Goal: Task Accomplishment & Management: Complete application form

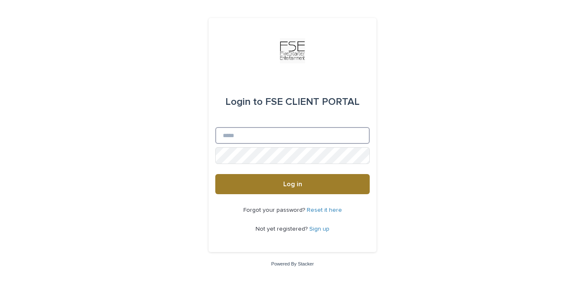
type input "**********"
click at [288, 186] on span "Log in" at bounding box center [292, 184] width 19 height 7
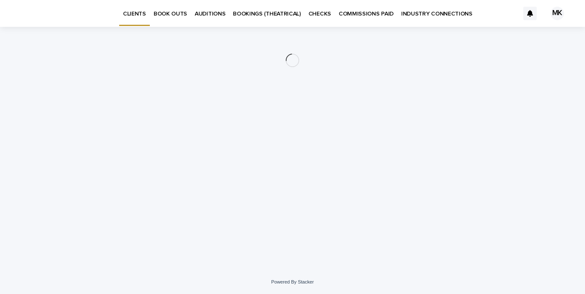
click at [264, 14] on p "BOOKINGS (THEATRICAL)" at bounding box center [267, 9] width 68 height 18
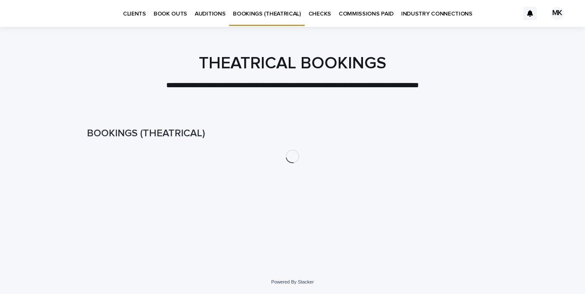
click at [178, 11] on p "BOOK OUTS" at bounding box center [171, 9] width 34 height 18
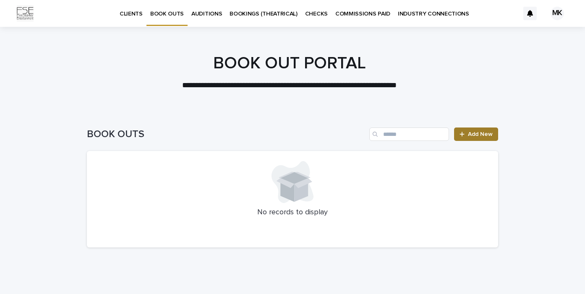
click at [483, 137] on link "Add New" at bounding box center [476, 134] width 44 height 13
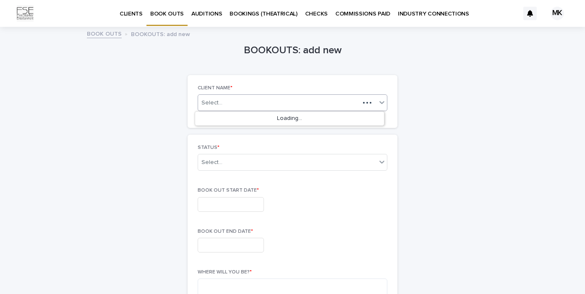
click at [274, 95] on div "Select..." at bounding box center [293, 102] width 190 height 17
click at [259, 103] on div "Select..." at bounding box center [279, 103] width 162 height 10
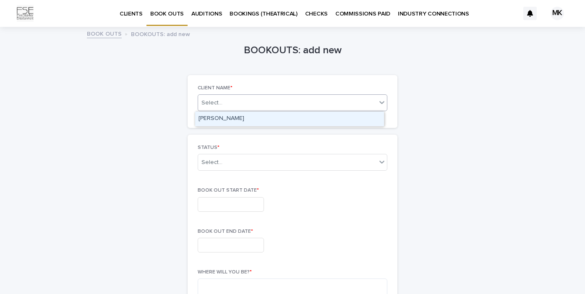
click at [259, 103] on div "Select..." at bounding box center [287, 103] width 178 height 10
click at [252, 113] on div "[PERSON_NAME]" at bounding box center [289, 119] width 189 height 15
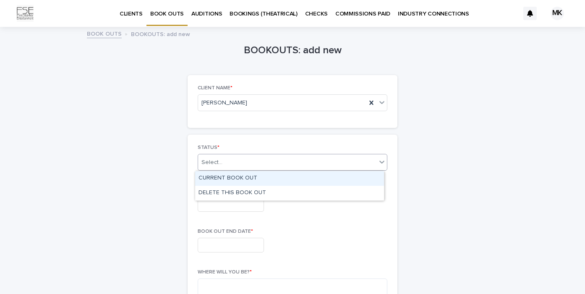
click at [246, 160] on div "Select..." at bounding box center [287, 163] width 178 height 14
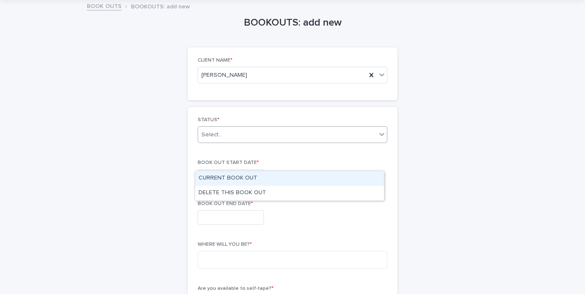
scroll to position [31, 0]
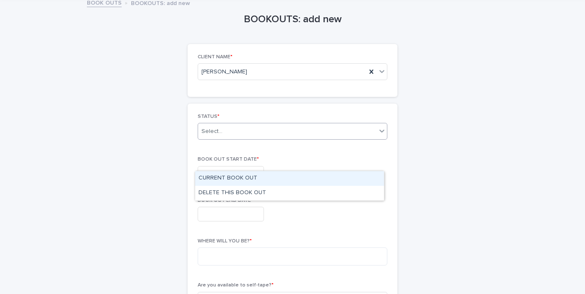
click at [242, 177] on div "CURRENT BOOK OUT" at bounding box center [289, 178] width 189 height 15
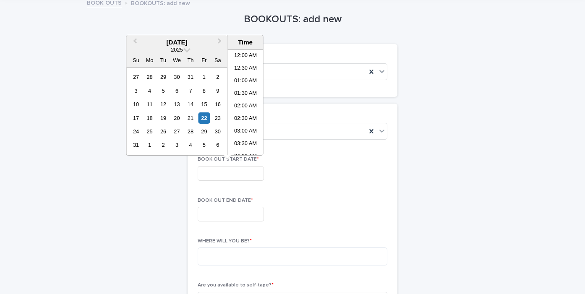
click at [236, 178] on input "text" at bounding box center [231, 173] width 66 height 15
click at [149, 143] on div "1" at bounding box center [149, 144] width 11 height 11
type input "**********"
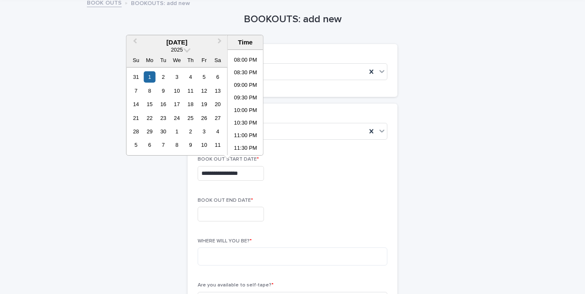
click at [228, 212] on input "text" at bounding box center [231, 214] width 66 height 15
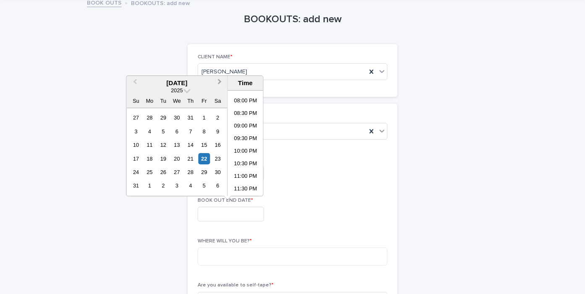
click at [220, 81] on span "Next Month" at bounding box center [220, 82] width 0 height 11
click at [137, 132] on div "7" at bounding box center [135, 131] width 11 height 11
click at [252, 191] on li "11:30 PM" at bounding box center [246, 189] width 36 height 13
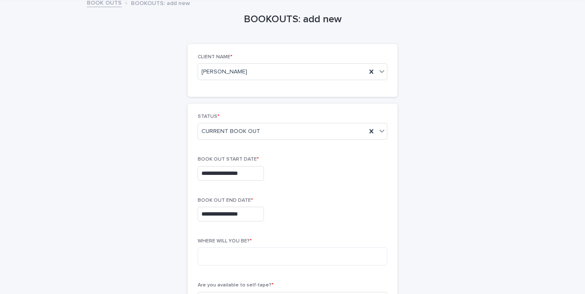
type input "**********"
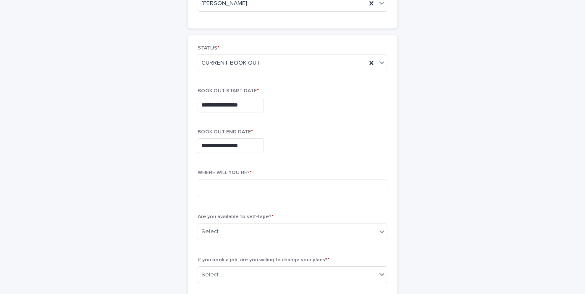
scroll to position [103, 0]
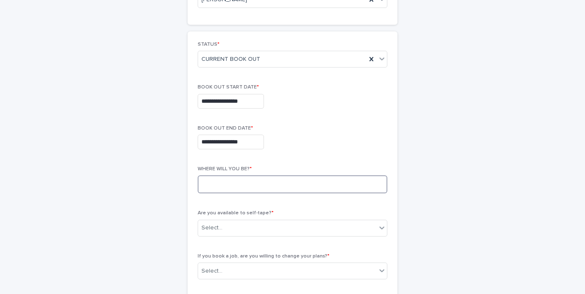
click at [252, 177] on textarea at bounding box center [293, 184] width 190 height 18
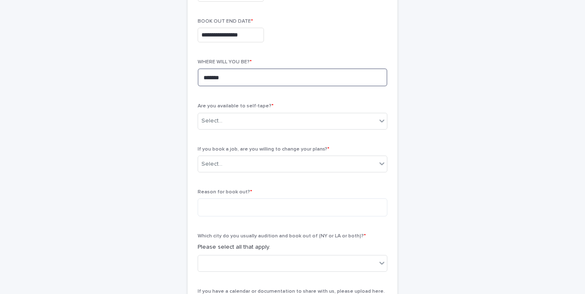
scroll to position [242, 0]
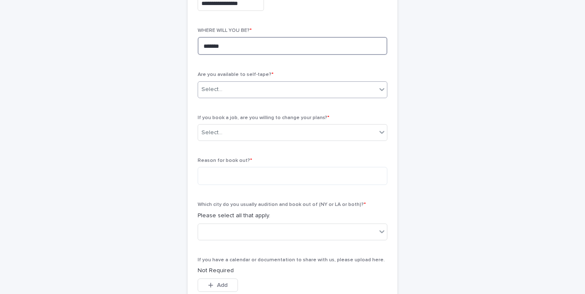
type textarea "*******"
click at [273, 95] on div "Select..." at bounding box center [287, 90] width 178 height 14
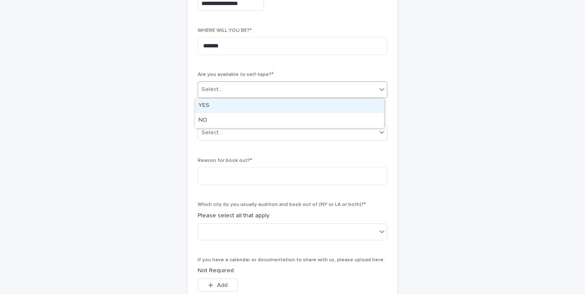
click at [268, 103] on div "YES" at bounding box center [289, 106] width 189 height 15
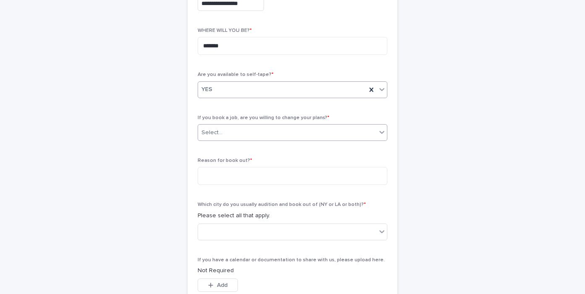
click at [254, 131] on div "Select..." at bounding box center [287, 133] width 178 height 14
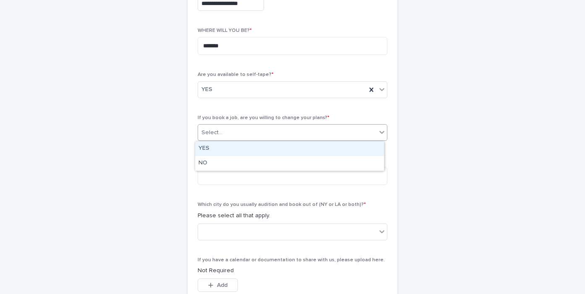
click at [249, 145] on div "YES" at bounding box center [289, 148] width 189 height 15
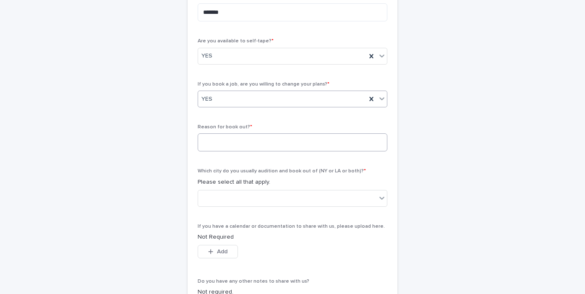
scroll to position [280, 0]
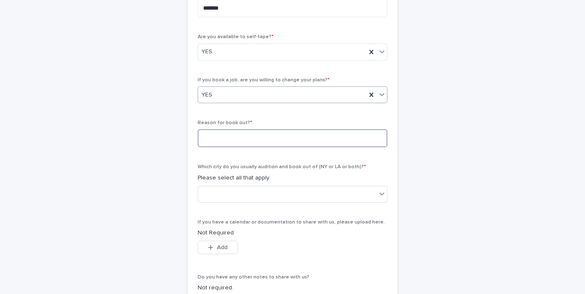
click at [243, 136] on textarea at bounding box center [293, 138] width 190 height 18
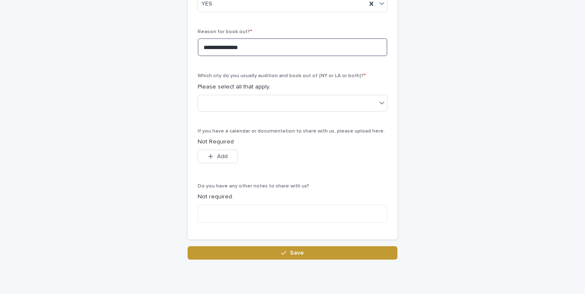
scroll to position [381, 0]
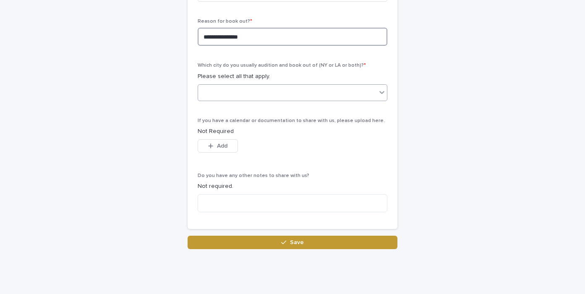
type textarea "**********"
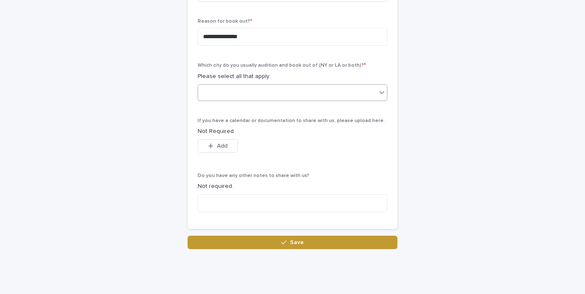
click at [269, 100] on div at bounding box center [293, 92] width 190 height 17
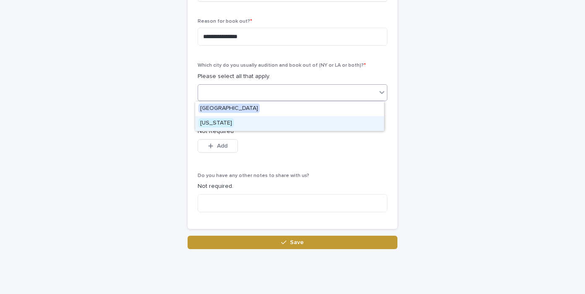
click at [221, 121] on span "[US_STATE]" at bounding box center [216, 122] width 35 height 9
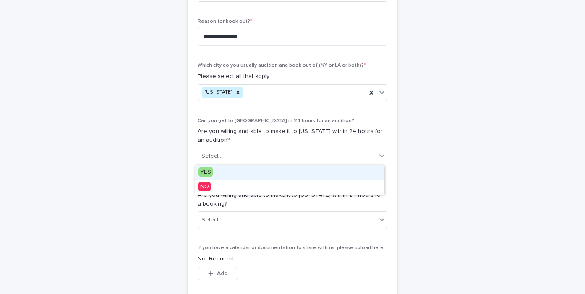
click at [235, 148] on div "Select..." at bounding box center [293, 156] width 190 height 17
click at [204, 171] on span "YES" at bounding box center [206, 171] width 14 height 9
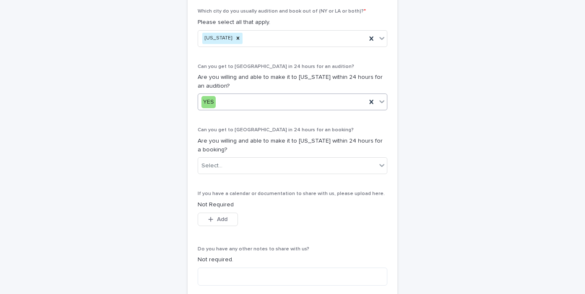
scroll to position [466, 0]
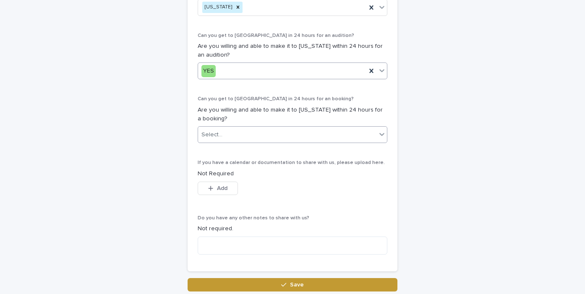
click at [232, 136] on div "Select..." at bounding box center [287, 135] width 178 height 14
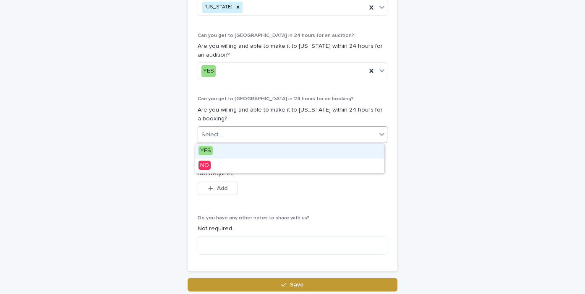
click at [205, 148] on span "YES" at bounding box center [206, 150] width 14 height 9
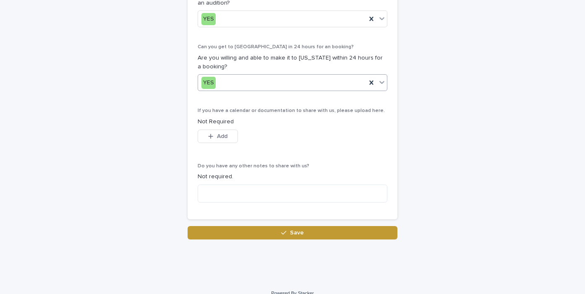
scroll to position [528, 0]
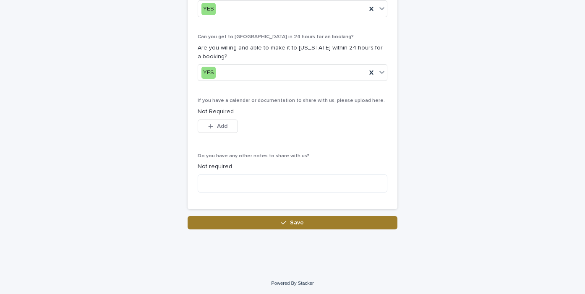
click at [254, 220] on button "Save" at bounding box center [293, 222] width 210 height 13
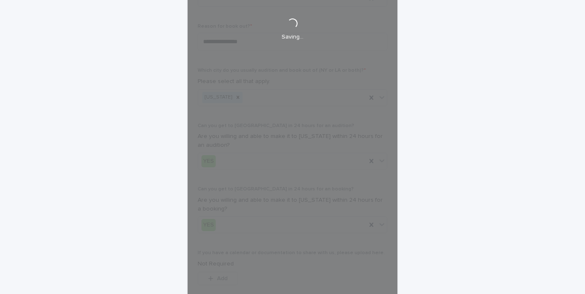
scroll to position [0, 0]
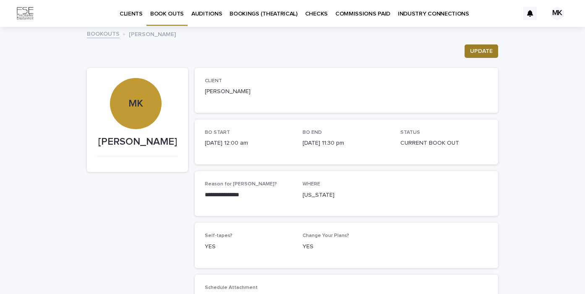
click at [476, 48] on span "UPDATE" at bounding box center [481, 51] width 23 height 8
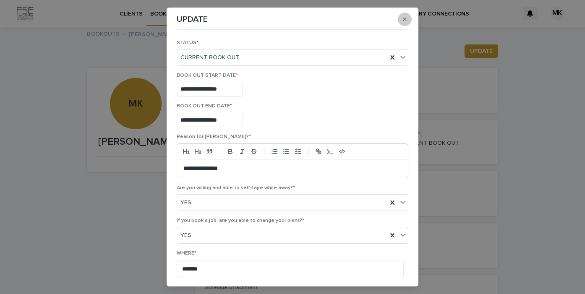
click at [403, 16] on icon "button" at bounding box center [405, 19] width 4 height 6
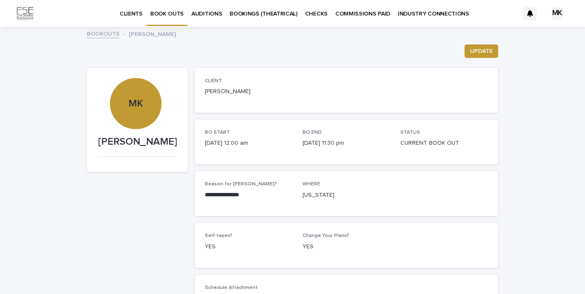
click at [159, 15] on p "BOOK OUTS" at bounding box center [167, 9] width 34 height 18
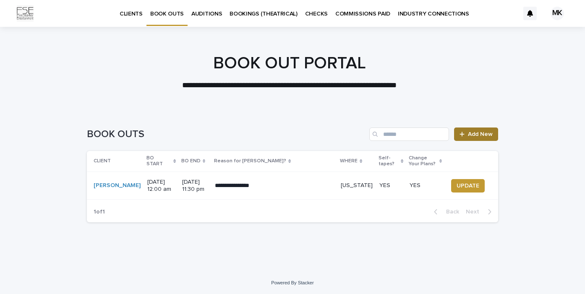
click at [478, 136] on span "Add New" at bounding box center [480, 134] width 25 height 6
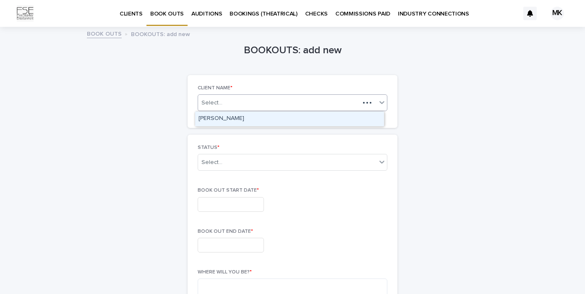
click at [264, 102] on div "Select..." at bounding box center [279, 103] width 162 height 10
click at [240, 120] on div "[PERSON_NAME]" at bounding box center [289, 119] width 189 height 15
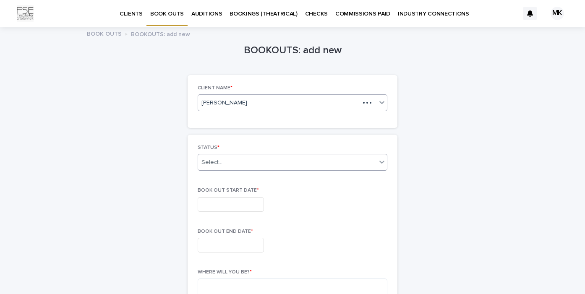
click at [218, 159] on div "Select..." at bounding box center [211, 162] width 21 height 9
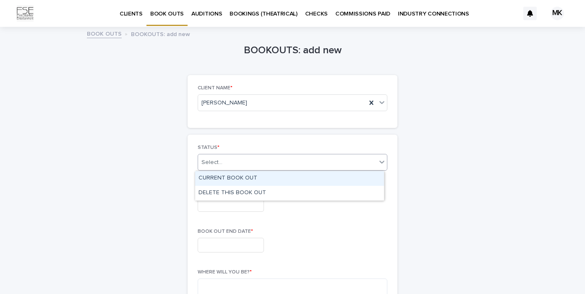
click at [224, 177] on div "CURRENT BOOK OUT" at bounding box center [289, 178] width 189 height 15
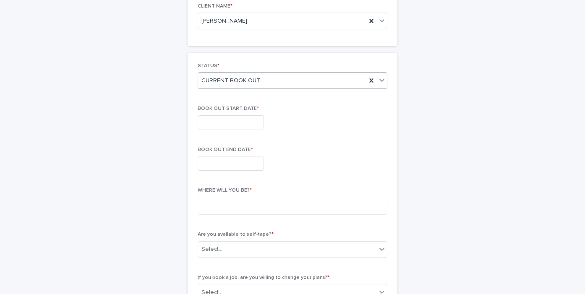
scroll to position [87, 0]
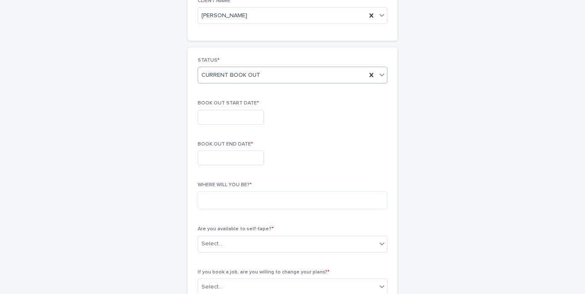
click at [239, 116] on input "text" at bounding box center [231, 117] width 66 height 15
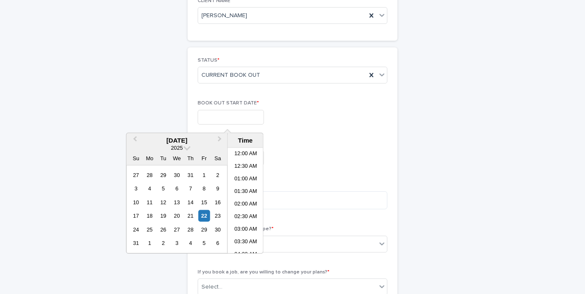
scroll to position [499, 0]
click at [222, 139] on button "Next Month" at bounding box center [220, 140] width 13 height 13
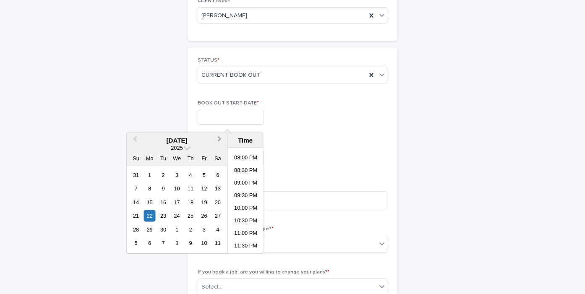
click at [222, 139] on button "Next Month" at bounding box center [220, 140] width 13 height 13
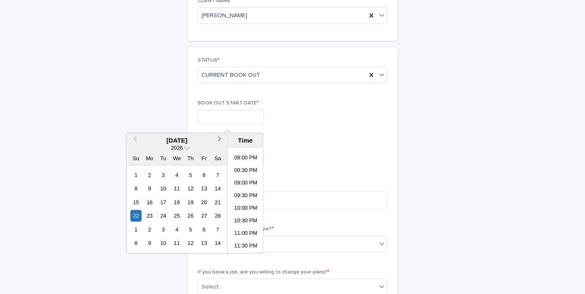
click at [222, 139] on button "Next Month" at bounding box center [220, 140] width 13 height 13
click at [220, 191] on div "9" at bounding box center [217, 188] width 11 height 11
type input "**********"
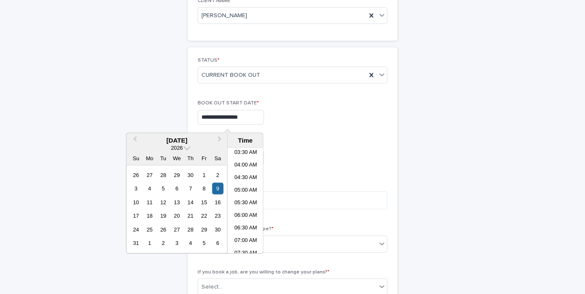
scroll to position [0, 0]
click at [250, 154] on li "12:00 AM" at bounding box center [246, 154] width 36 height 13
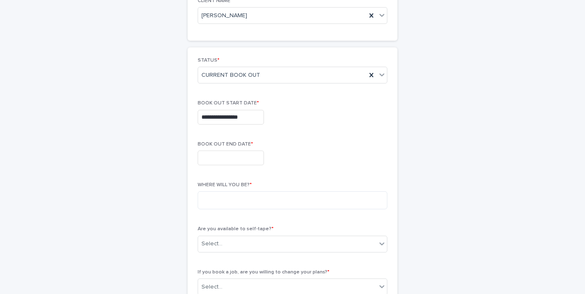
click at [217, 154] on input "text" at bounding box center [231, 158] width 66 height 15
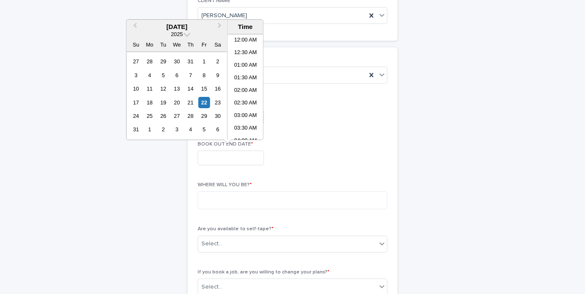
scroll to position [499, 0]
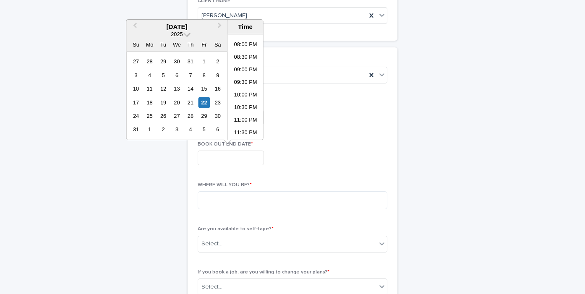
click at [186, 34] on span at bounding box center [186, 33] width 7 height 7
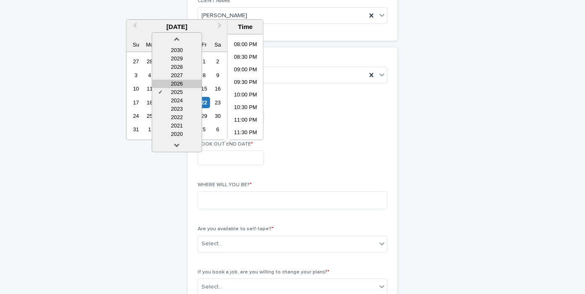
click at [193, 83] on div "2026" at bounding box center [177, 84] width 50 height 8
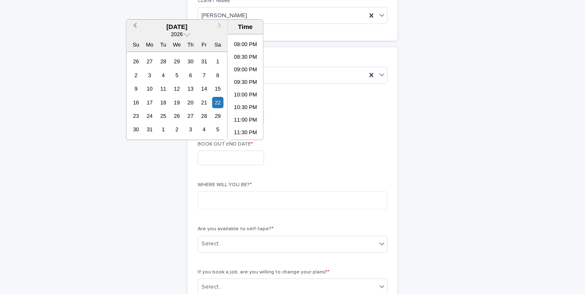
click at [140, 29] on button "Previous Month" at bounding box center [133, 27] width 13 height 13
click at [149, 89] on div "11" at bounding box center [149, 88] width 11 height 11
click at [244, 133] on li "11:30 PM" at bounding box center [246, 133] width 36 height 13
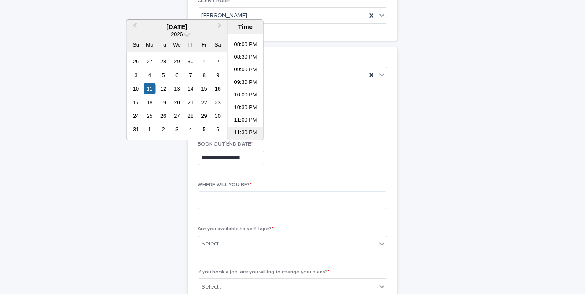
type input "**********"
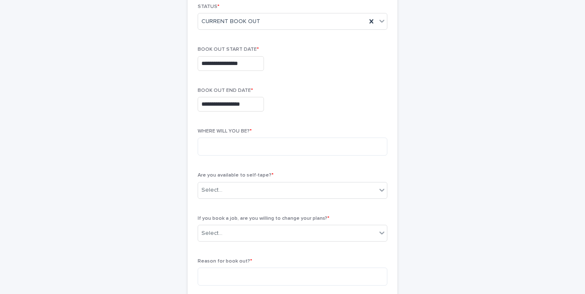
scroll to position [154, 0]
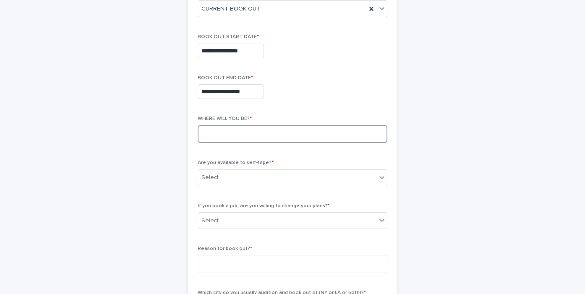
click at [233, 133] on textarea at bounding box center [293, 134] width 190 height 18
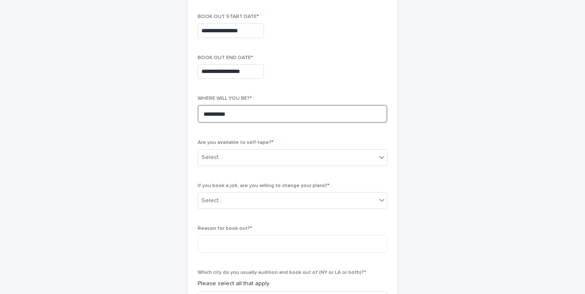
scroll to position [175, 0]
type textarea "**********"
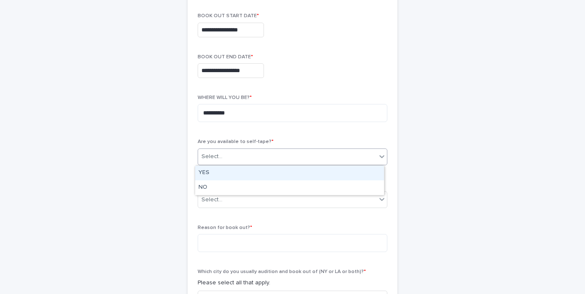
click at [228, 156] on div "Select..." at bounding box center [287, 157] width 178 height 14
click at [210, 169] on div "YES" at bounding box center [289, 173] width 189 height 15
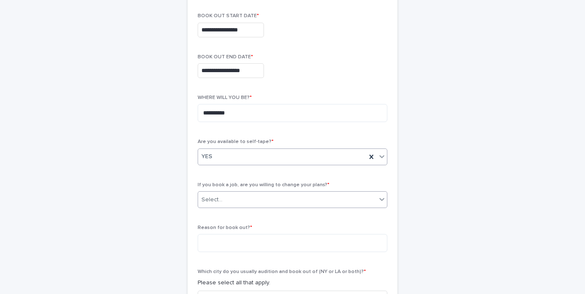
click at [221, 201] on div "Select..." at bounding box center [287, 200] width 178 height 14
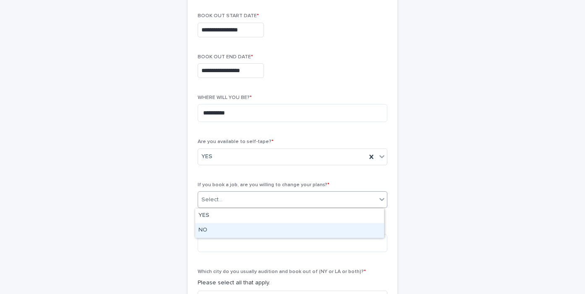
click at [207, 231] on div "NO" at bounding box center [289, 230] width 189 height 15
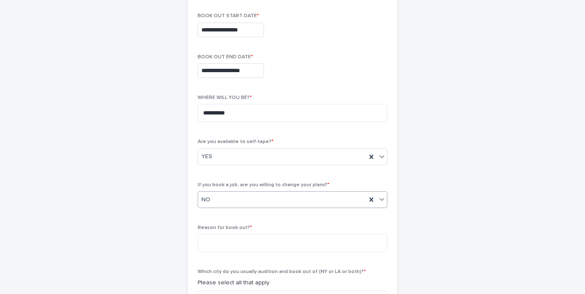
click at [231, 207] on div "NO" at bounding box center [293, 199] width 190 height 17
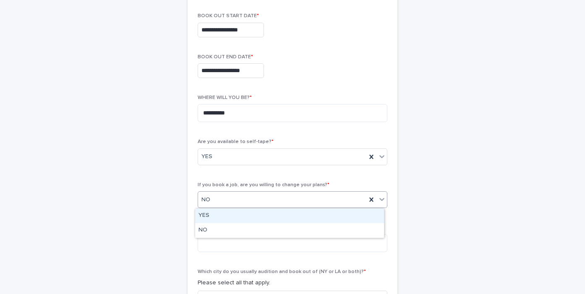
click at [209, 215] on div "YES" at bounding box center [289, 216] width 189 height 15
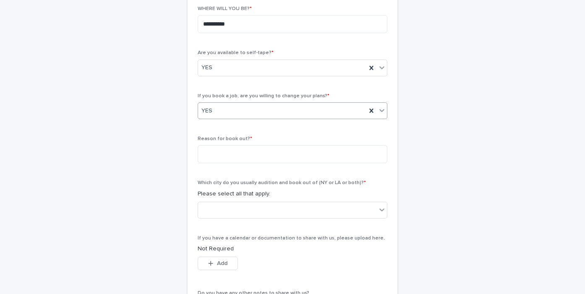
scroll to position [268, 0]
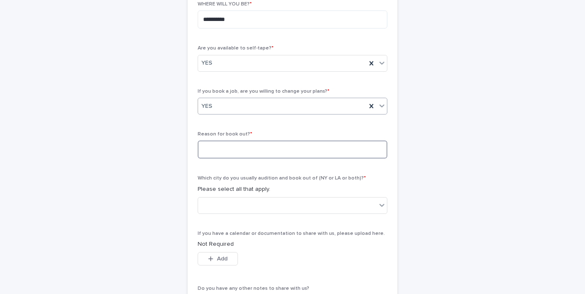
click at [220, 153] on textarea at bounding box center [293, 150] width 190 height 18
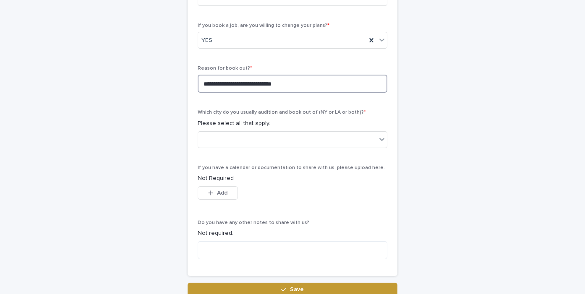
scroll to position [350, 0]
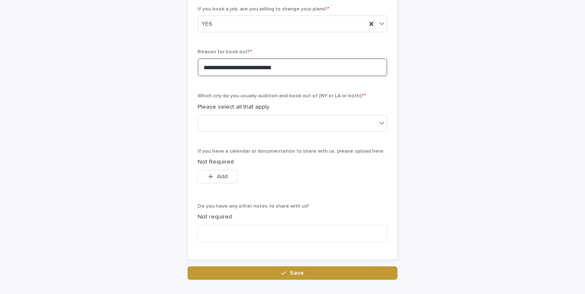
type textarea "**********"
click at [228, 133] on div "Which city do you usually audition and book out of (NY or LA or both)? * Please…" at bounding box center [293, 115] width 190 height 45
click at [235, 128] on div at bounding box center [287, 123] width 178 height 14
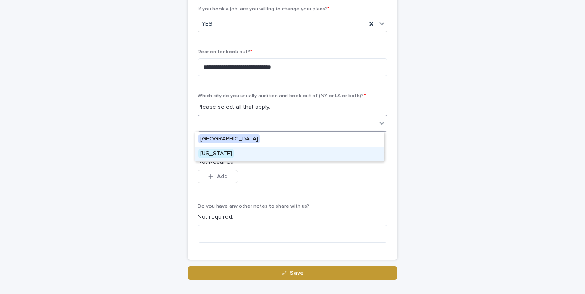
click at [216, 150] on span "[US_STATE]" at bounding box center [216, 153] width 35 height 9
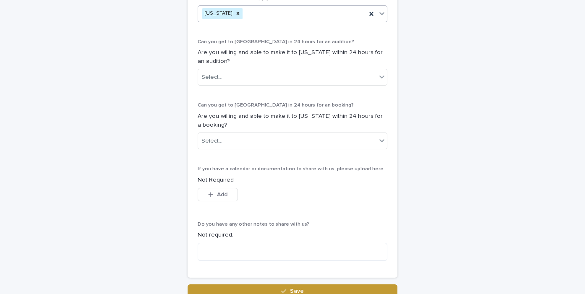
scroll to position [463, 0]
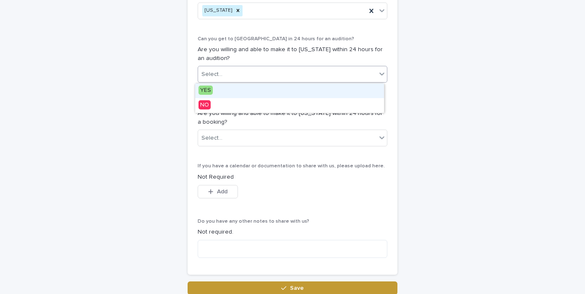
click at [271, 81] on div "Select..." at bounding box center [287, 75] width 178 height 14
click at [204, 91] on span "YES" at bounding box center [206, 90] width 14 height 9
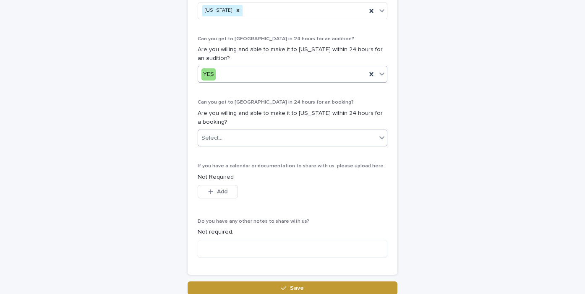
click at [236, 143] on div "Select..." at bounding box center [287, 138] width 178 height 14
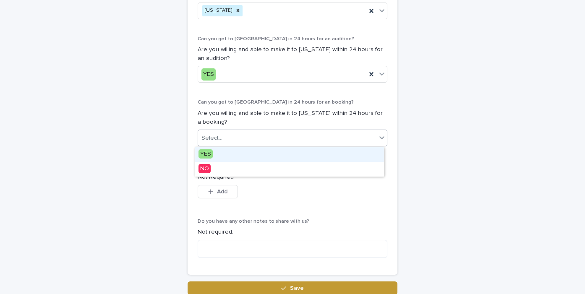
click at [205, 157] on span "YES" at bounding box center [206, 153] width 14 height 9
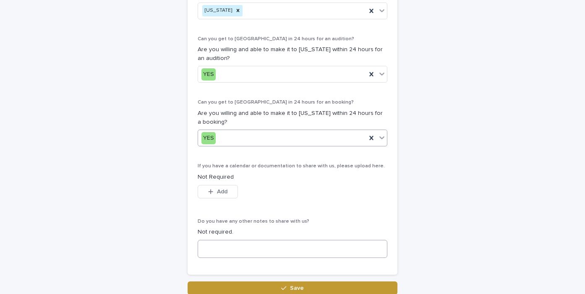
scroll to position [494, 0]
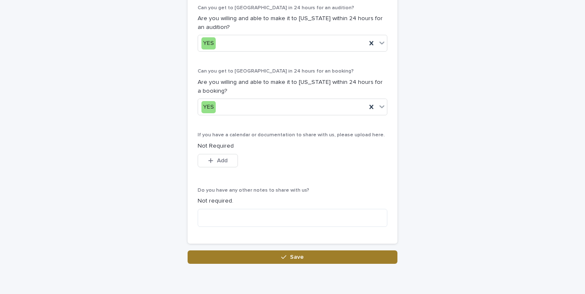
click at [251, 257] on button "Save" at bounding box center [293, 257] width 210 height 13
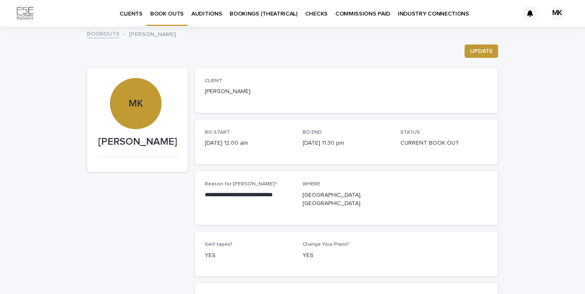
click at [162, 16] on p "BOOK OUTS" at bounding box center [167, 9] width 34 height 18
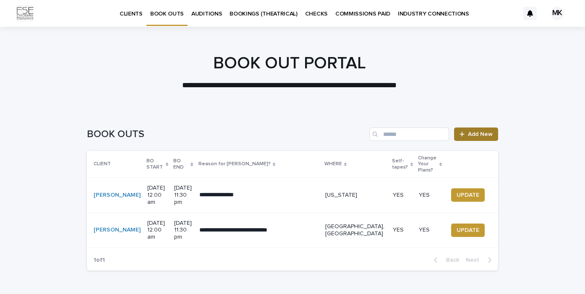
click at [480, 136] on span "Add New" at bounding box center [480, 134] width 25 height 6
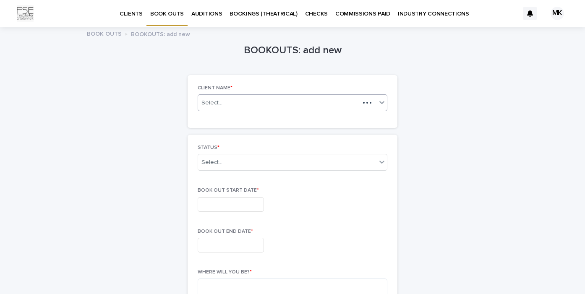
click at [220, 99] on div "Select..." at bounding box center [279, 103] width 162 height 10
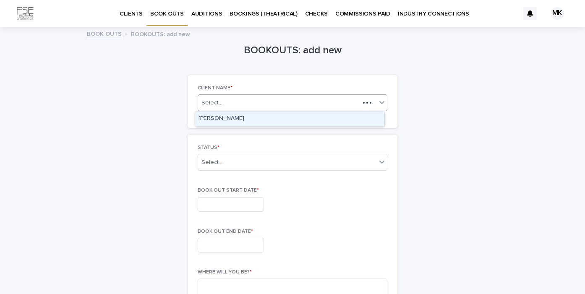
click at [221, 118] on div "[PERSON_NAME]" at bounding box center [289, 119] width 189 height 15
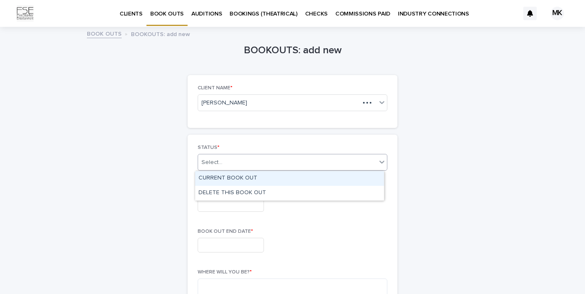
click at [214, 160] on div "Select..." at bounding box center [211, 162] width 21 height 9
click at [223, 177] on div "CURRENT BOOK OUT" at bounding box center [289, 178] width 189 height 15
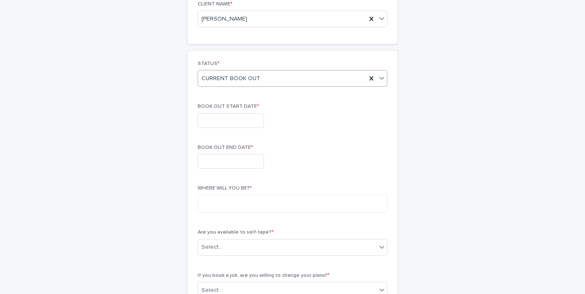
scroll to position [94, 0]
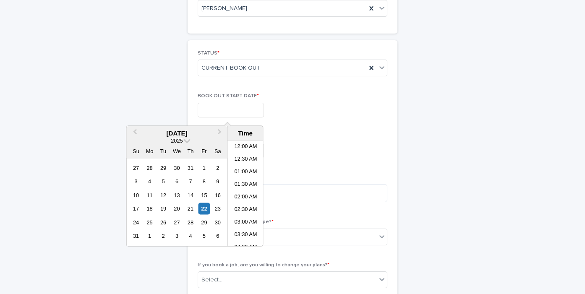
click at [252, 109] on input "text" at bounding box center [231, 110] width 66 height 15
click at [219, 136] on button "Next Month" at bounding box center [220, 133] width 13 height 13
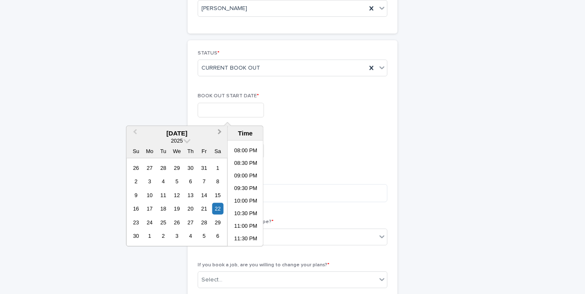
click at [219, 136] on button "Next Month" at bounding box center [220, 133] width 13 height 13
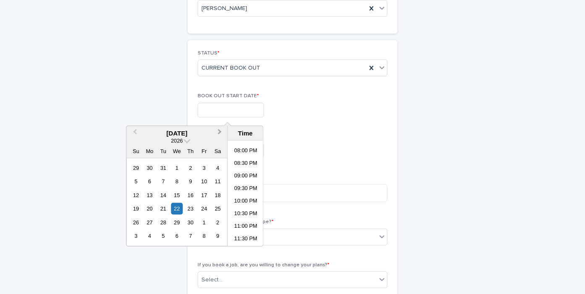
click at [219, 136] on button "Next Month" at bounding box center [220, 133] width 13 height 13
click at [218, 165] on div "6" at bounding box center [217, 167] width 11 height 11
type input "**********"
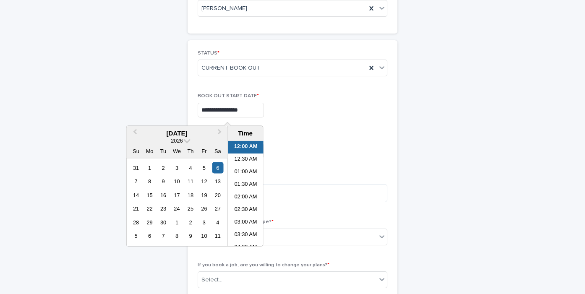
click at [252, 145] on li "12:00 AM" at bounding box center [246, 147] width 36 height 13
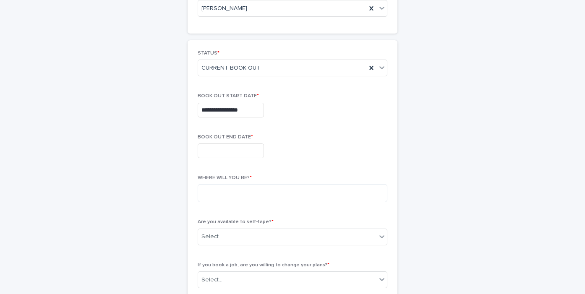
click at [220, 137] on span "BOOK OUT END DATE *" at bounding box center [225, 137] width 55 height 5
click at [220, 150] on input "text" at bounding box center [231, 151] width 66 height 15
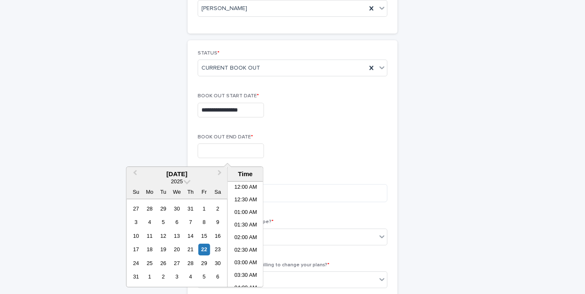
scroll to position [499, 0]
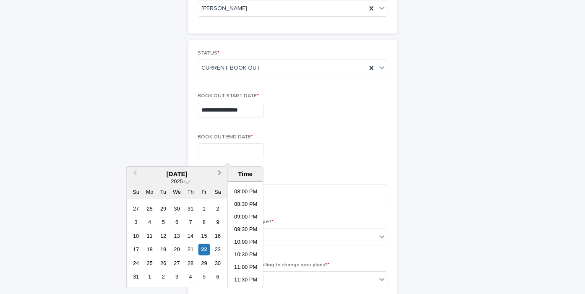
click at [220, 173] on button "Next Month" at bounding box center [220, 174] width 13 height 13
click at [220, 173] on span "Next Month" at bounding box center [220, 173] width 0 height 11
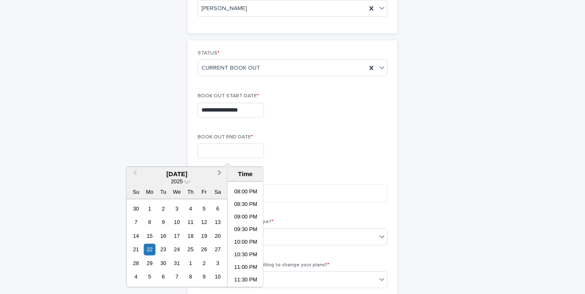
click at [220, 173] on span "Next Month" at bounding box center [220, 173] width 0 height 11
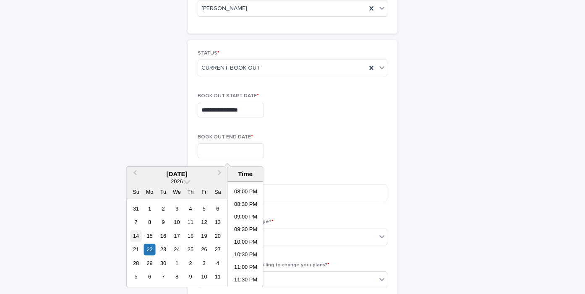
click at [136, 234] on div "14" at bounding box center [135, 235] width 11 height 11
click at [248, 280] on li "11:30 PM" at bounding box center [246, 280] width 36 height 13
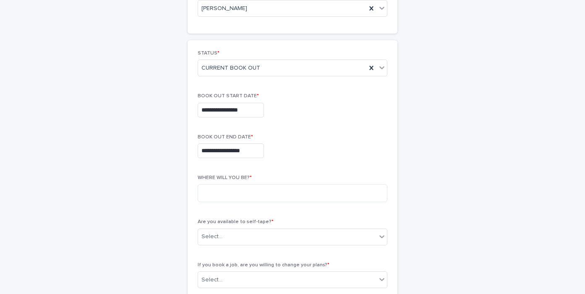
type input "**********"
click at [228, 189] on textarea at bounding box center [293, 193] width 190 height 18
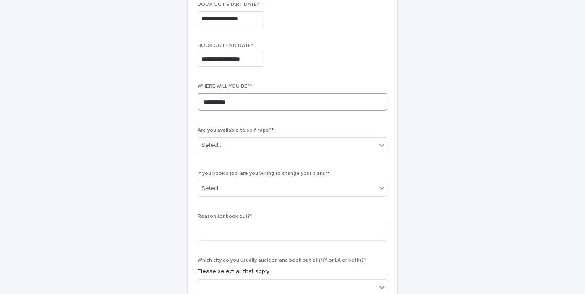
scroll to position [187, 0]
type textarea "**********"
click at [263, 146] on div "Select..." at bounding box center [287, 144] width 178 height 14
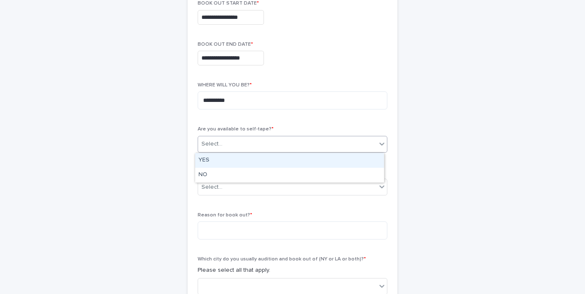
click at [213, 160] on div "YES" at bounding box center [289, 160] width 189 height 15
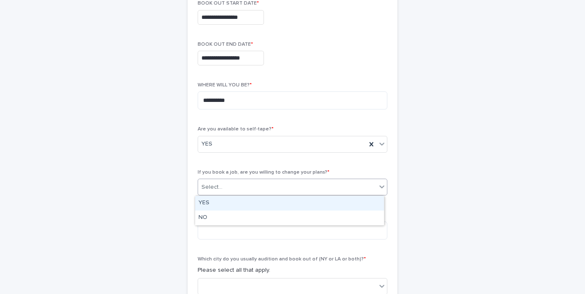
click at [214, 190] on div "Select..." at bounding box center [211, 187] width 21 height 9
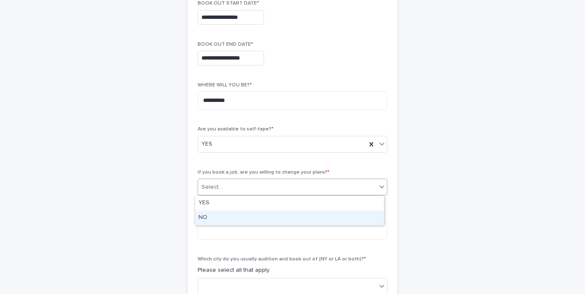
click at [205, 217] on div "NO" at bounding box center [289, 218] width 189 height 15
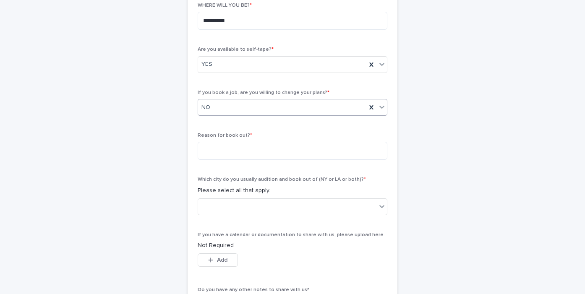
scroll to position [276, 0]
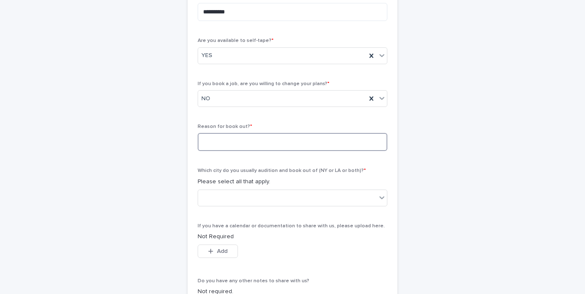
click at [233, 142] on textarea at bounding box center [293, 142] width 190 height 18
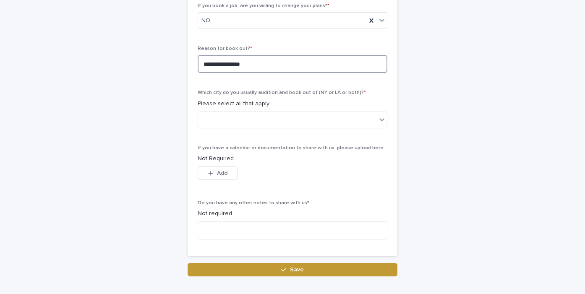
scroll to position [369, 0]
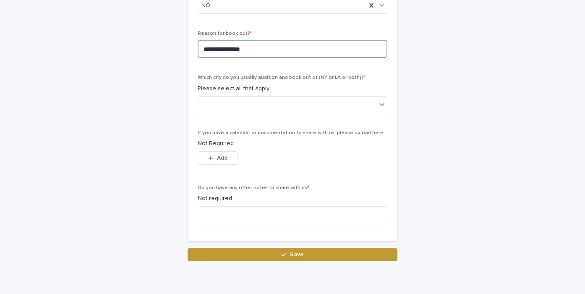
type textarea "**********"
click at [253, 118] on div "Which city do you usually audition and book out of (NY or LA or both)? * Please…" at bounding box center [293, 97] width 190 height 45
click at [256, 106] on div at bounding box center [287, 105] width 178 height 14
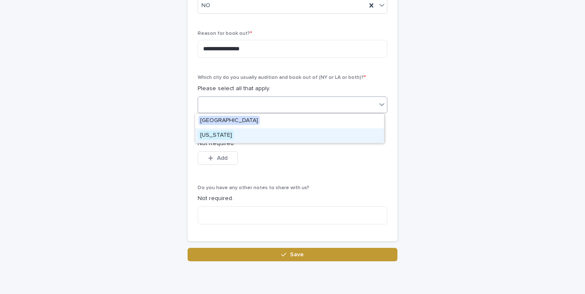
click at [213, 136] on span "[US_STATE]" at bounding box center [216, 135] width 35 height 9
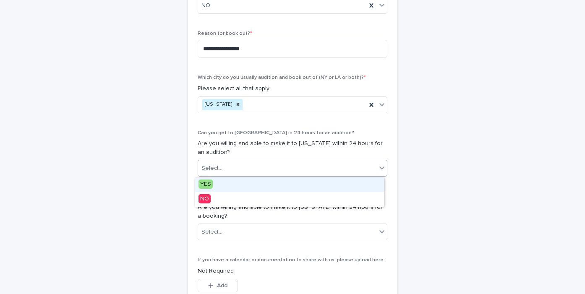
click at [250, 173] on div "Select..." at bounding box center [287, 169] width 178 height 14
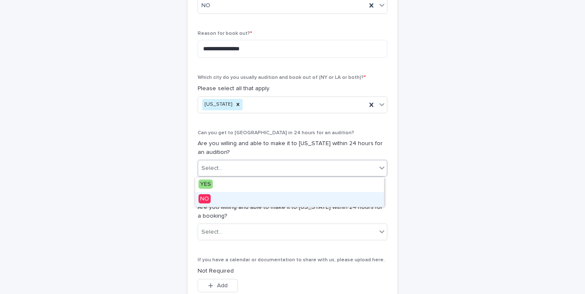
click at [204, 201] on span "NO" at bounding box center [205, 198] width 12 height 9
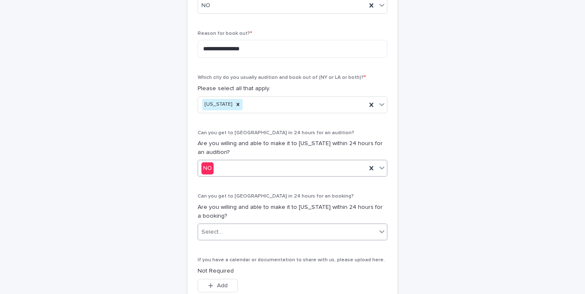
click at [222, 239] on div "Select..." at bounding box center [293, 232] width 190 height 17
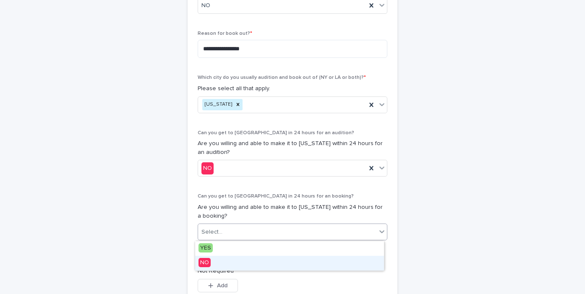
click at [208, 263] on span "NO" at bounding box center [205, 262] width 12 height 9
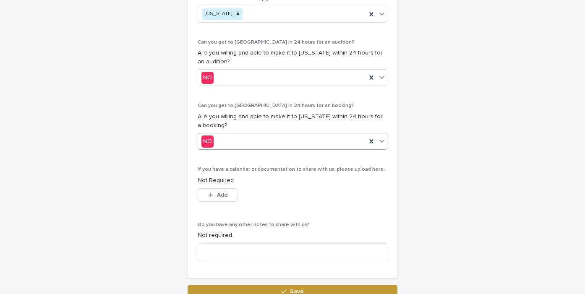
scroll to position [484, 0]
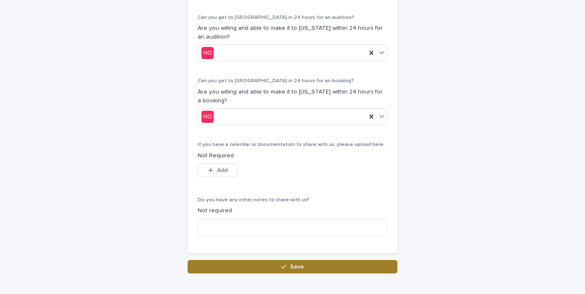
click at [271, 269] on button "Save" at bounding box center [293, 266] width 210 height 13
